Goal: Information Seeking & Learning: Learn about a topic

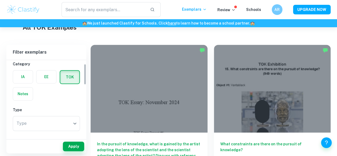
scroll to position [15, 0]
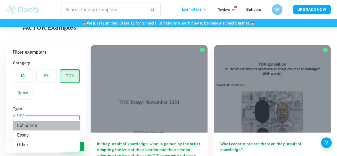
click at [54, 124] on li "Exhibition" at bounding box center [46, 126] width 67 height 10
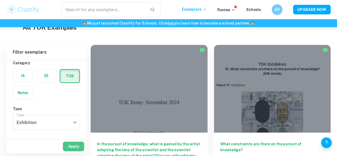
click at [79, 146] on button "Apply" at bounding box center [73, 147] width 21 height 10
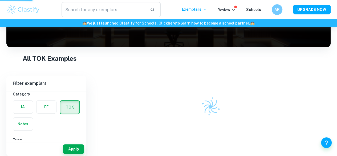
scroll to position [77, 0]
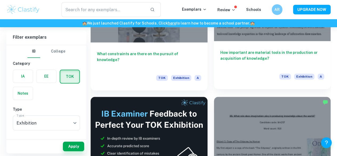
scroll to position [226, 0]
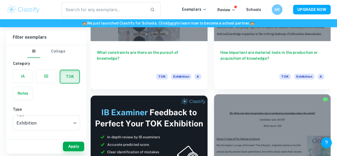
click at [214, 94] on div at bounding box center [272, 138] width 117 height 88
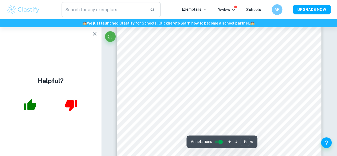
scroll to position [1283, 0]
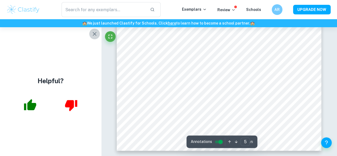
click at [93, 35] on icon "button" at bounding box center [94, 34] width 6 height 6
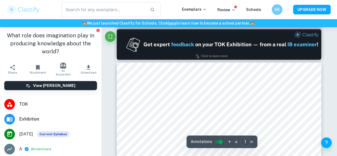
scroll to position [109, 0]
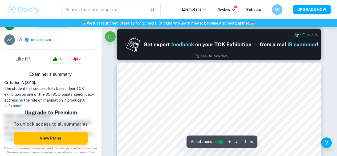
type input "2"
